Goal: Task Accomplishment & Management: Use online tool/utility

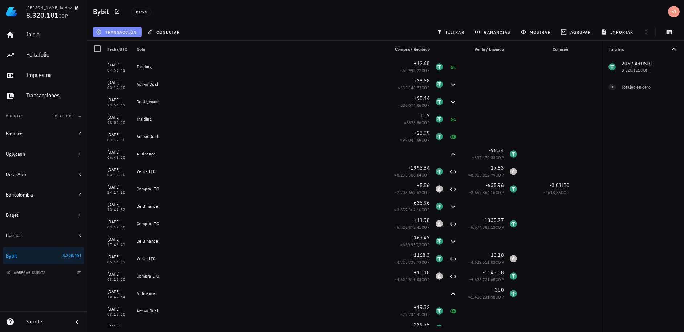
click at [115, 32] on span "transacción" at bounding box center [117, 32] width 40 height 6
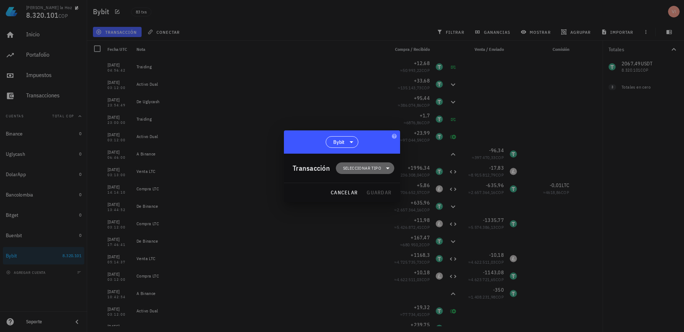
click at [371, 170] on span "Seleccionar tipo" at bounding box center [362, 167] width 38 height 7
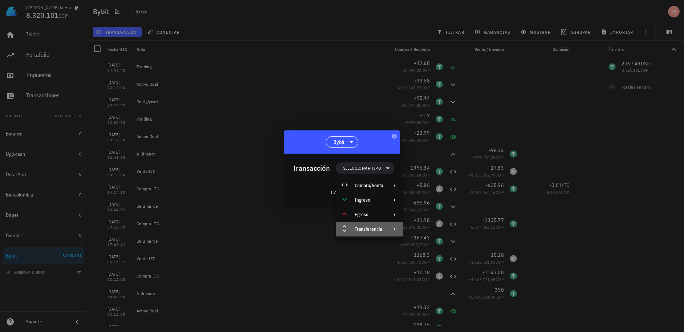
click at [361, 225] on div "Transferencia" at bounding box center [369, 229] width 67 height 15
click at [420, 228] on div "Depósito" at bounding box center [438, 232] width 68 height 15
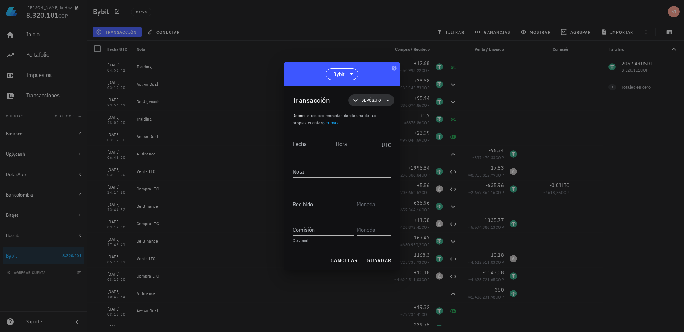
click at [369, 94] on span "Depósito" at bounding box center [370, 100] width 37 height 12
click at [374, 160] on div "Transferencia" at bounding box center [381, 161] width 28 height 6
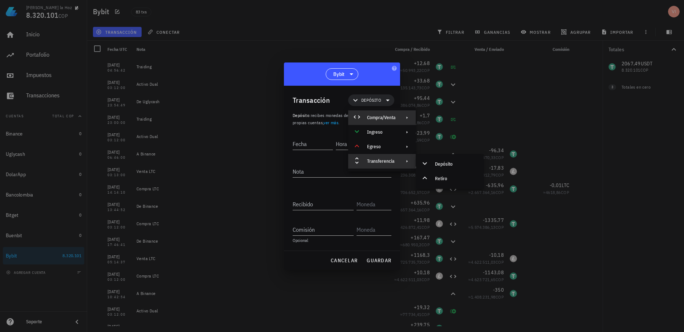
click at [394, 118] on div "Compra/Venta" at bounding box center [381, 118] width 28 height 6
click at [457, 120] on div "Compra/Venta" at bounding box center [456, 121] width 43 height 6
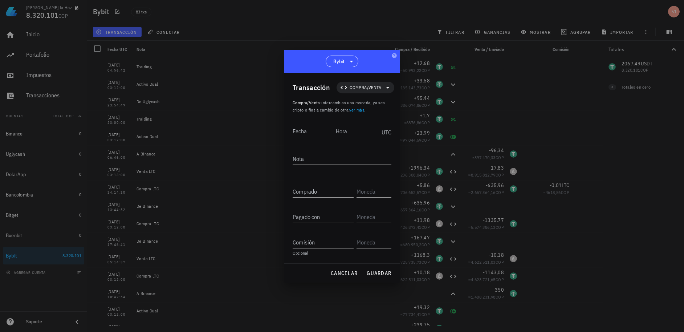
click at [313, 131] on input "Fecha" at bounding box center [312, 131] width 40 height 12
type input "[DATE]"
type input "03:12:00"
type textarea "Compra LTC"
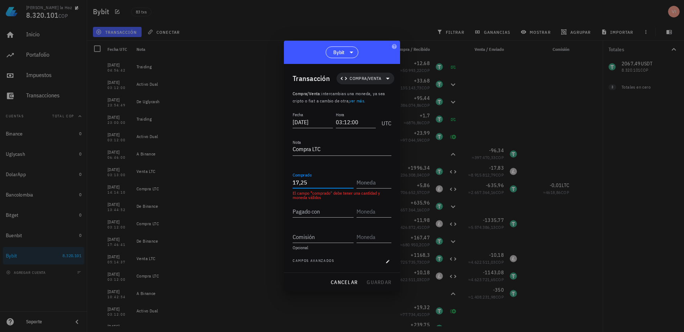
type input "17,25"
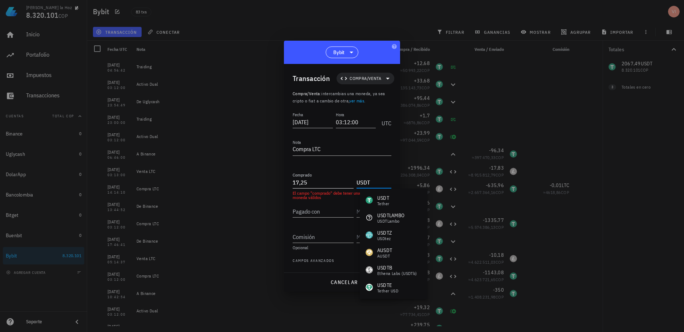
drag, startPoint x: 378, startPoint y: 180, endPoint x: 346, endPoint y: 172, distance: 33.3
click at [346, 172] on div "Comprado 17,25 USDT" at bounding box center [341, 179] width 99 height 17
click at [392, 204] on div "LTC Litecoin" at bounding box center [395, 199] width 71 height 17
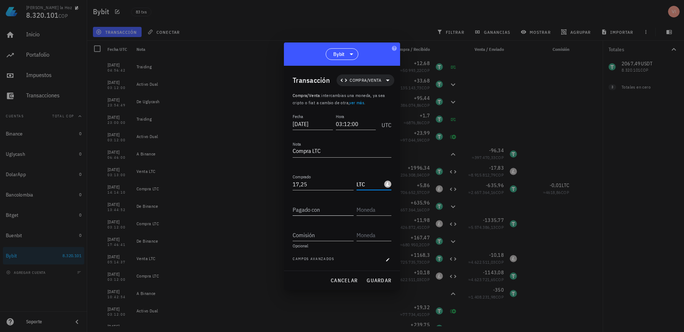
type input "LTC"
click at [329, 207] on input "Pagado con" at bounding box center [322, 210] width 61 height 12
type input "2.067,49"
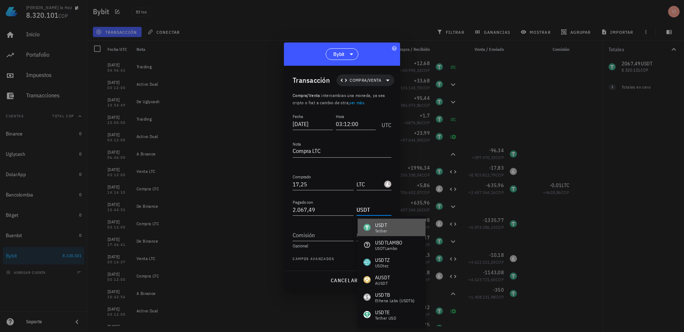
click at [400, 236] on div "USDT Tether" at bounding box center [391, 226] width 68 height 17
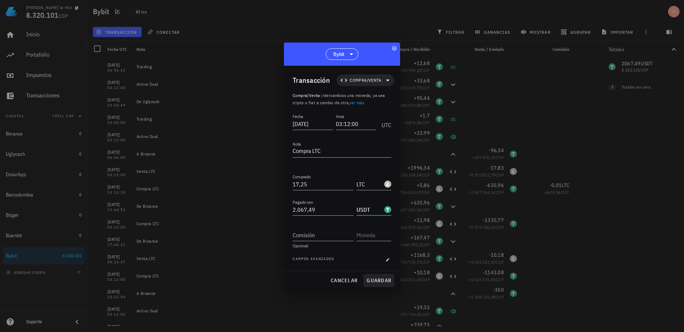
type input "USDT"
click at [370, 277] on span "guardar" at bounding box center [378, 280] width 25 height 7
